Goal: Transaction & Acquisition: Purchase product/service

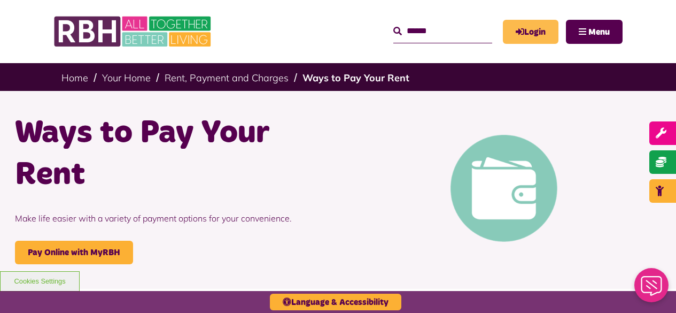
click at [534, 28] on link "Login" at bounding box center [531, 32] width 56 height 24
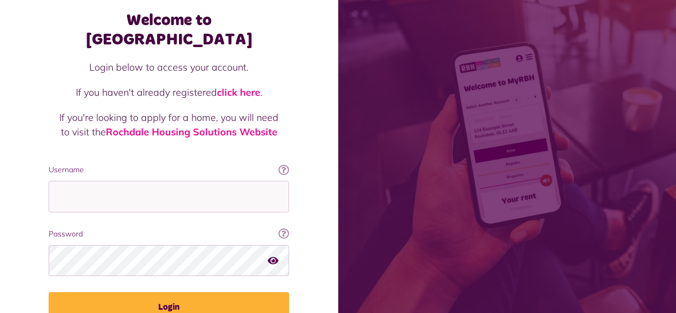
scroll to position [98, 0]
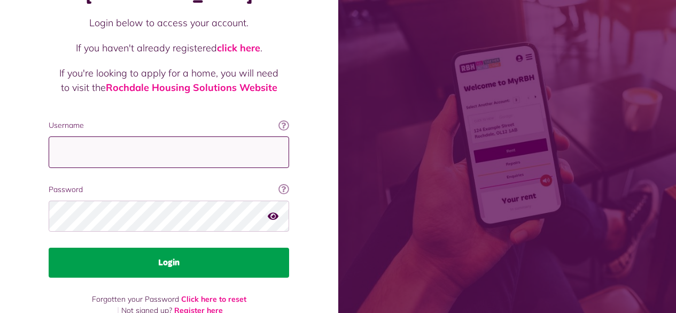
type input "**********"
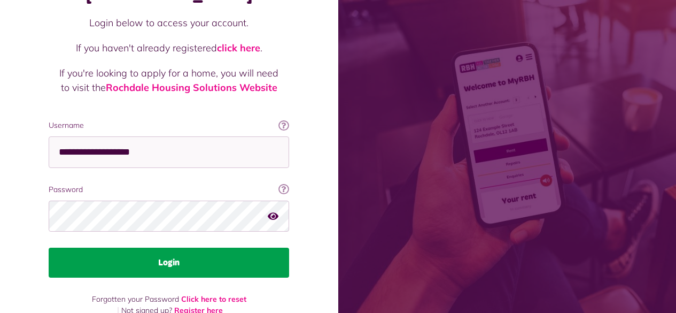
click at [160, 247] on button "Login" at bounding box center [169, 262] width 241 height 30
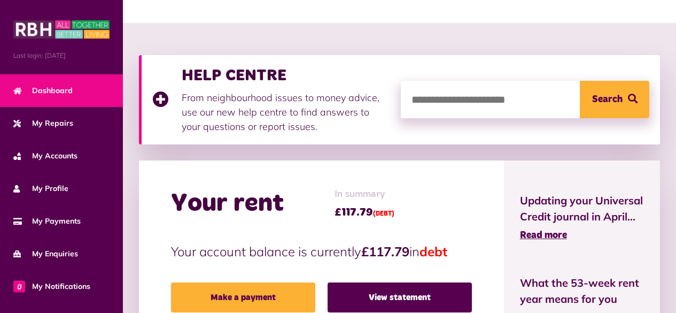
scroll to position [160, 0]
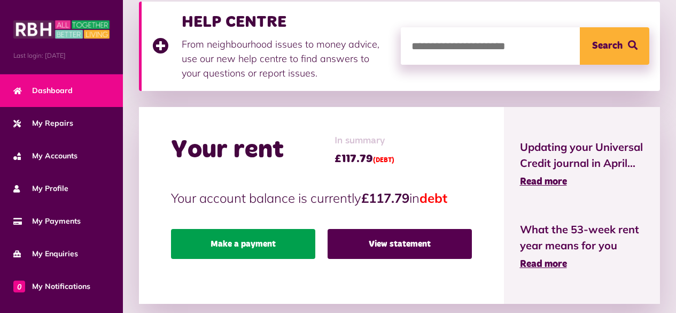
click at [273, 241] on link "Make a payment" at bounding box center [243, 244] width 144 height 30
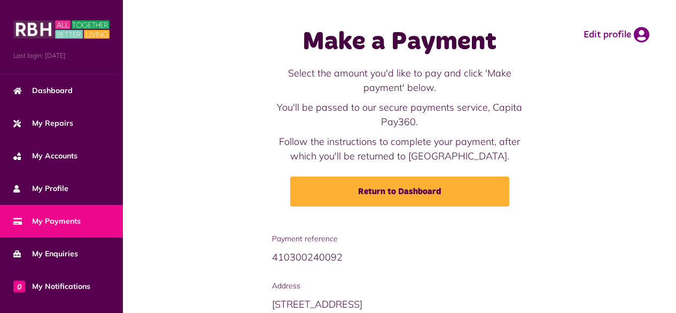
scroll to position [159, 0]
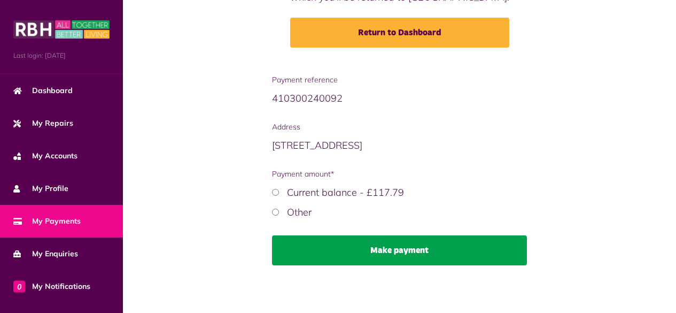
click at [365, 252] on button "Make payment" at bounding box center [400, 250] width 256 height 30
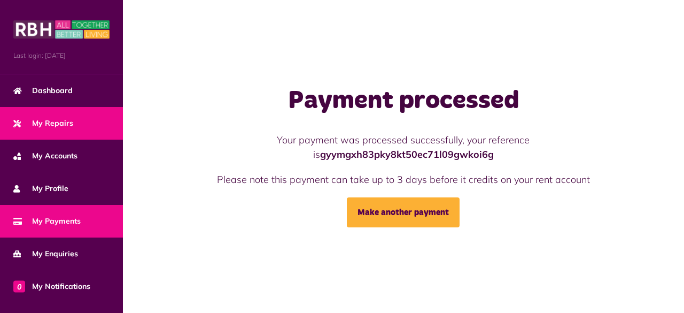
click at [54, 119] on span "My Repairs" at bounding box center [43, 123] width 60 height 11
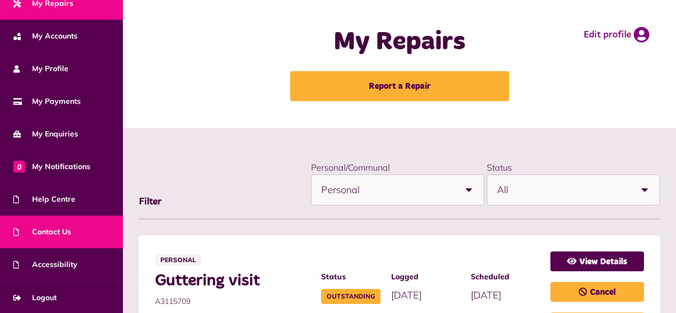
scroll to position [107, 0]
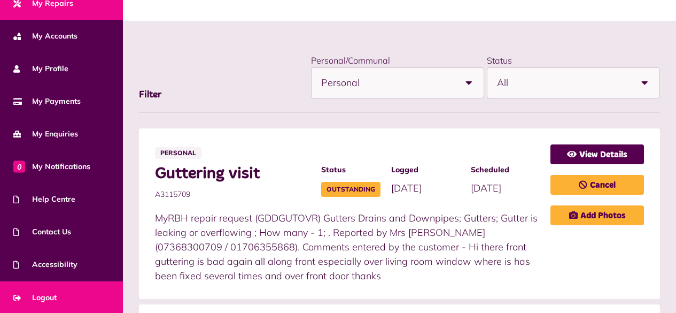
click at [41, 298] on span "Logout" at bounding box center [34, 297] width 43 height 11
